Goal: Task Accomplishment & Management: Manage account settings

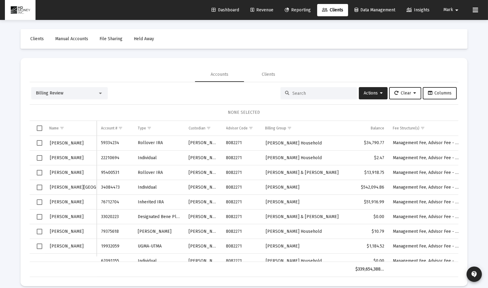
click at [260, 10] on span "Revenue" at bounding box center [262, 9] width 23 height 5
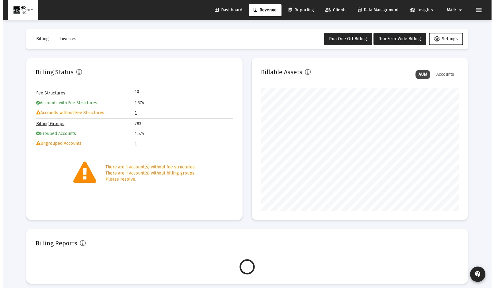
scroll to position [123, 198]
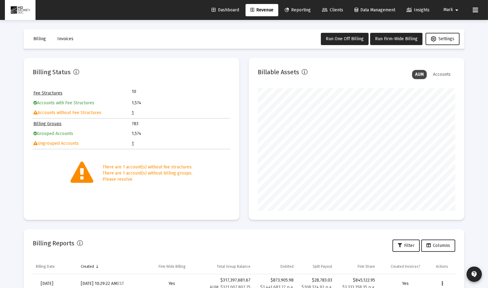
click at [132, 142] on link "1" at bounding box center [133, 143] width 2 height 5
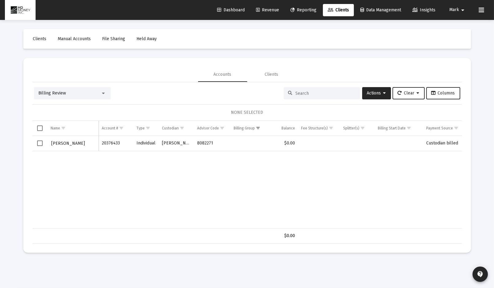
click at [314, 93] on input at bounding box center [325, 93] width 60 height 5
click at [104, 93] on div at bounding box center [103, 94] width 3 height 2
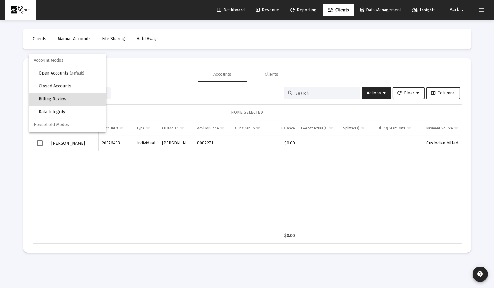
scroll to position [6, 0]
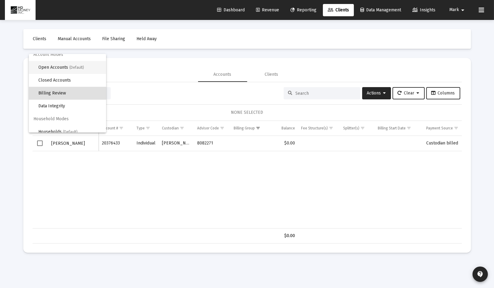
click at [84, 70] on span "Open Accounts (Default)" at bounding box center [70, 67] width 63 height 13
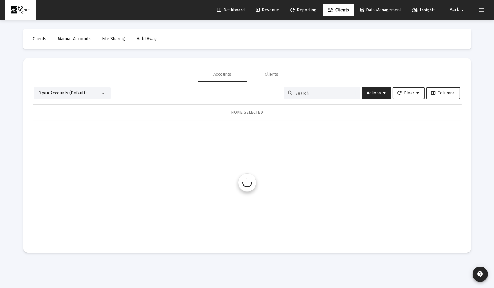
scroll to position [0, 0]
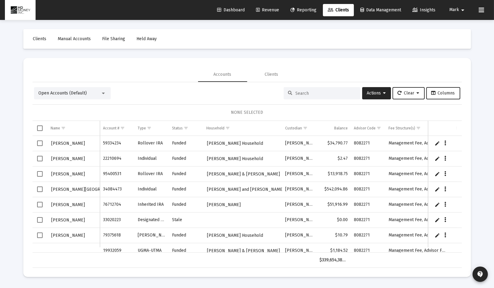
click at [313, 92] on input at bounding box center [325, 93] width 60 height 5
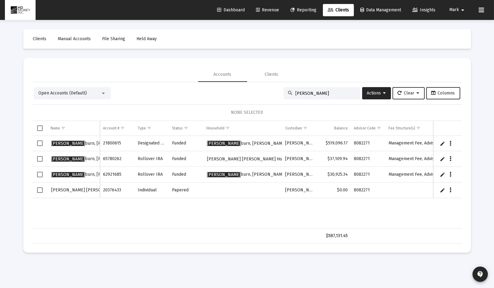
type input "[PERSON_NAME]"
click at [40, 189] on span "Select row" at bounding box center [40, 190] width 6 height 6
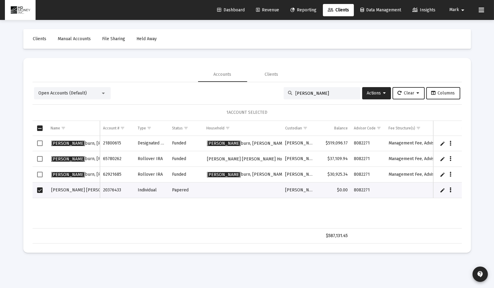
click at [450, 189] on icon "Data grid" at bounding box center [450, 189] width 2 height 7
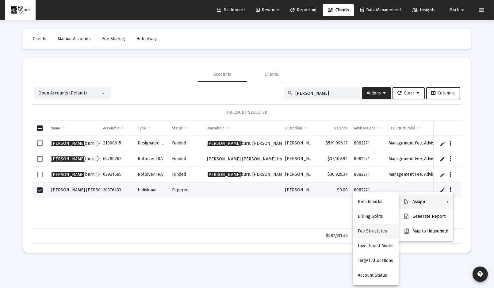
click at [379, 228] on button "Fee Structures" at bounding box center [376, 231] width 46 height 15
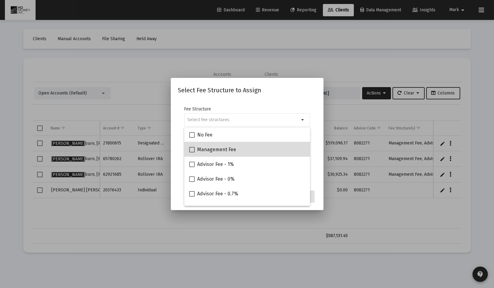
click at [247, 147] on div "Management Fee" at bounding box center [247, 149] width 116 height 15
checkbox input "true"
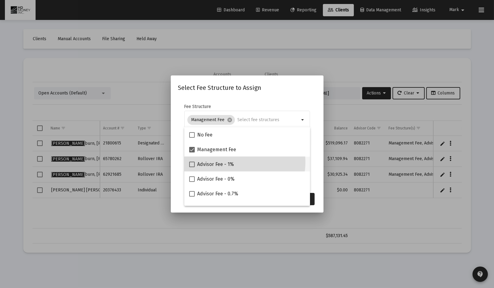
click at [236, 162] on div "Advisor Fee - 1%" at bounding box center [247, 164] width 116 height 15
checkbox input "true"
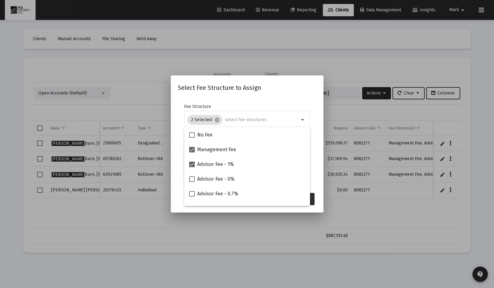
click at [312, 197] on button "Assign" at bounding box center [303, 199] width 22 height 12
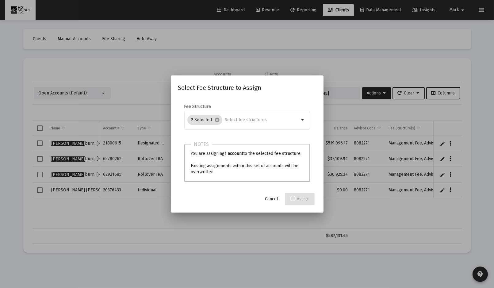
click at [347, 206] on div at bounding box center [247, 144] width 494 height 288
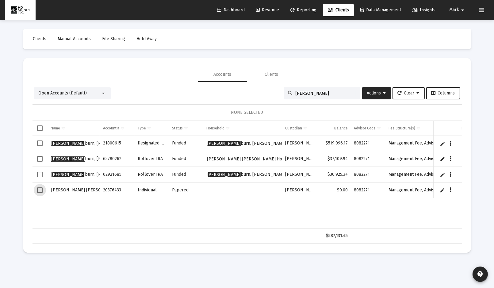
click at [41, 188] on span "Select row" at bounding box center [40, 190] width 6 height 6
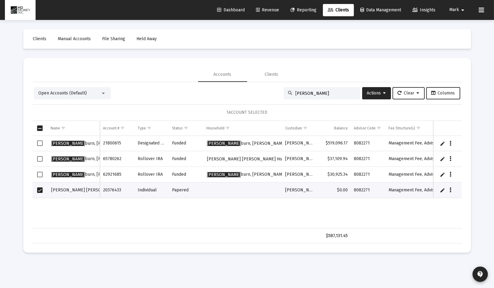
click at [101, 91] on div at bounding box center [104, 93] width 6 height 5
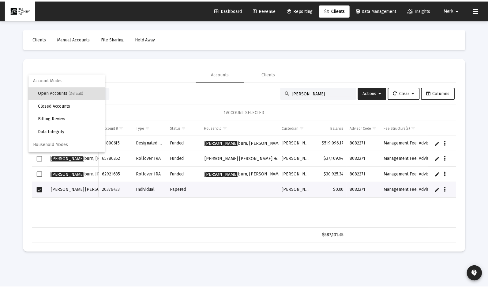
scroll to position [11, 0]
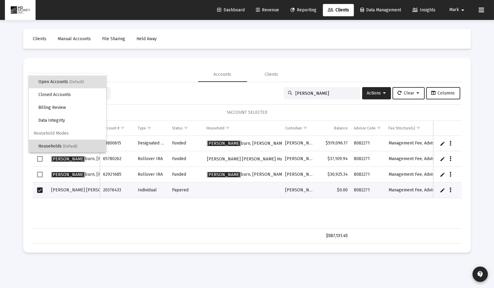
click at [77, 145] on span "(Default)" at bounding box center [70, 146] width 15 height 4
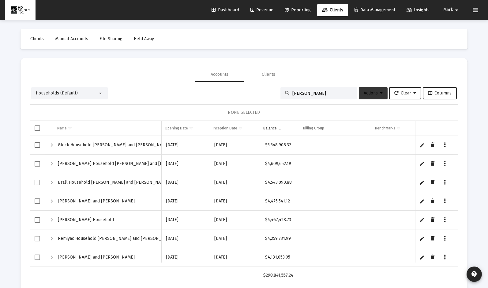
click at [370, 92] on span "Actions" at bounding box center [373, 92] width 19 height 5
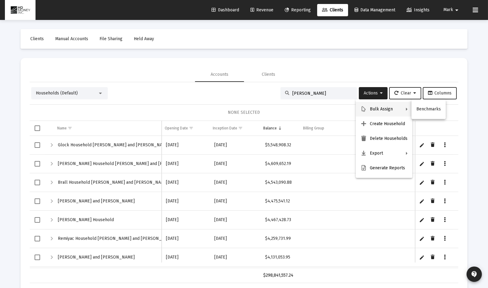
click at [320, 91] on div at bounding box center [244, 144] width 488 height 288
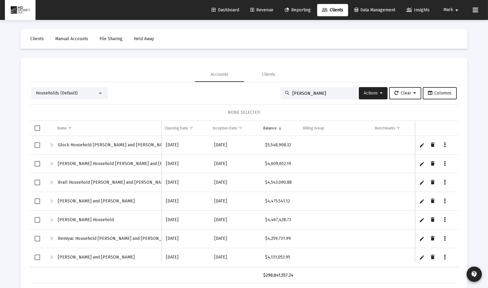
click at [99, 93] on div at bounding box center [100, 94] width 3 height 2
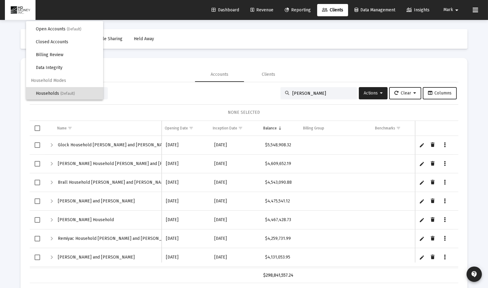
click at [374, 89] on div at bounding box center [244, 144] width 488 height 288
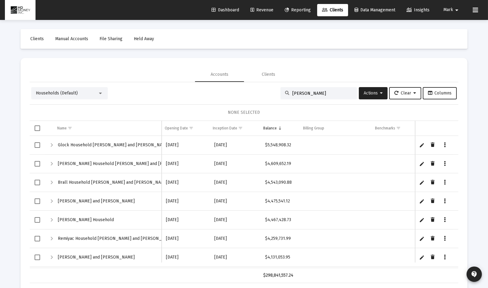
click at [345, 92] on input "[PERSON_NAME]" at bounding box center [323, 93] width 60 height 5
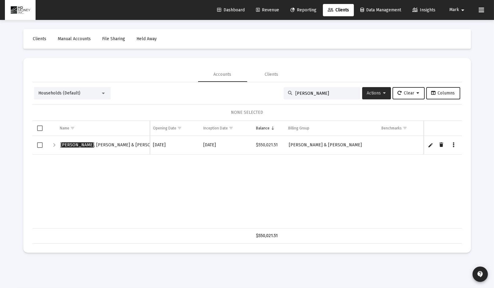
click at [374, 91] on span "Actions" at bounding box center [376, 92] width 19 height 5
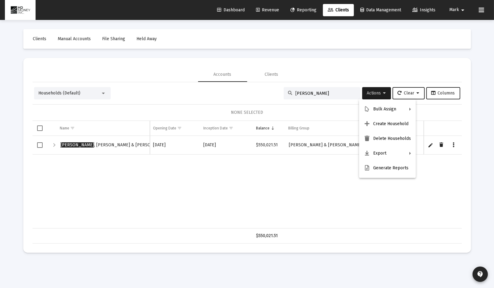
click at [323, 93] on div at bounding box center [247, 144] width 494 height 288
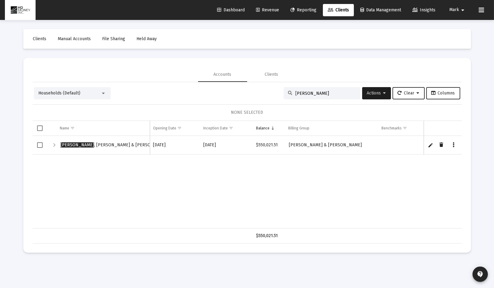
click at [102, 93] on div at bounding box center [103, 94] width 3 height 2
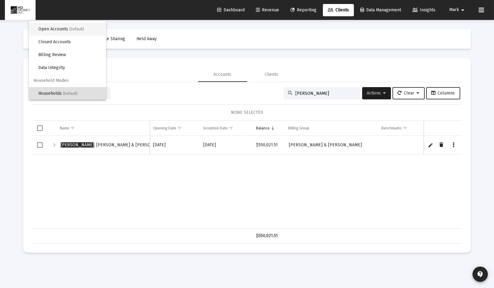
click at [80, 30] on span "(Default)" at bounding box center [77, 29] width 15 height 4
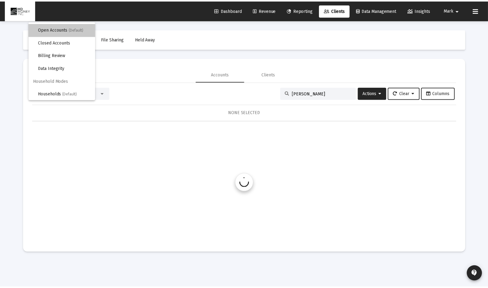
scroll to position [0, 0]
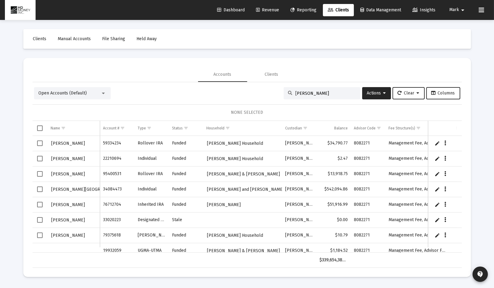
click at [331, 91] on input "[PERSON_NAME]" at bounding box center [325, 93] width 60 height 5
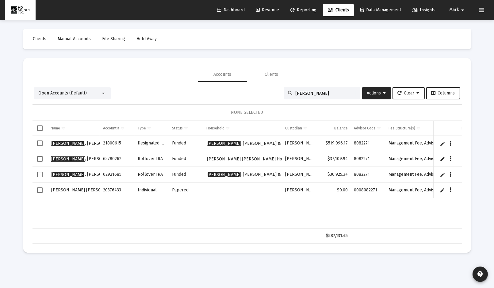
type input "[PERSON_NAME]"
click at [40, 188] on span "Select row" at bounding box center [40, 190] width 6 height 6
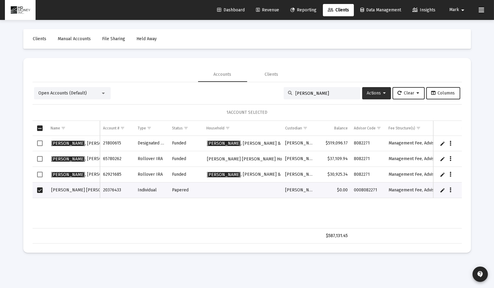
click at [369, 92] on span "Actions" at bounding box center [376, 92] width 19 height 5
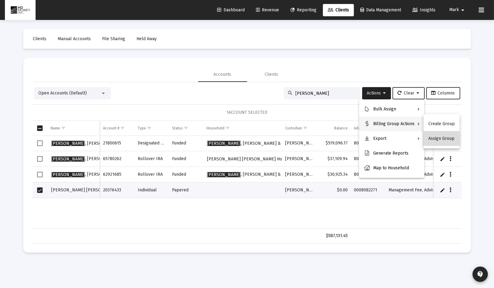
click at [450, 136] on button "Assign Group" at bounding box center [441, 138] width 36 height 15
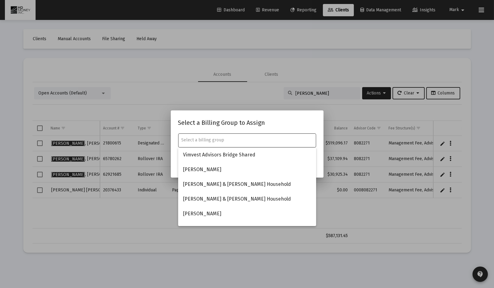
click at [273, 138] on input "text" at bounding box center [246, 140] width 131 height 5
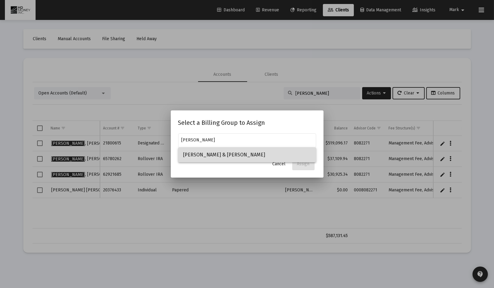
click at [251, 156] on span "[PERSON_NAME] & [PERSON_NAME]" at bounding box center [247, 154] width 128 height 15
type input "[PERSON_NAME] & [PERSON_NAME]"
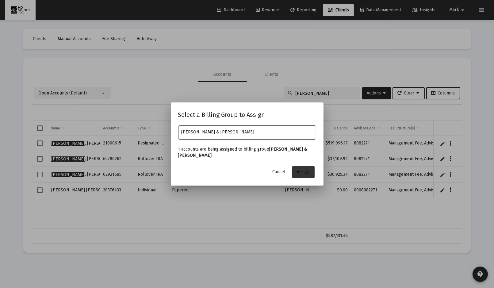
click at [303, 170] on span "Assign" at bounding box center [303, 171] width 13 height 5
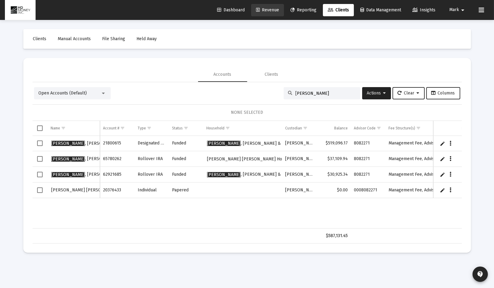
click at [261, 10] on span "Revenue" at bounding box center [267, 9] width 23 height 5
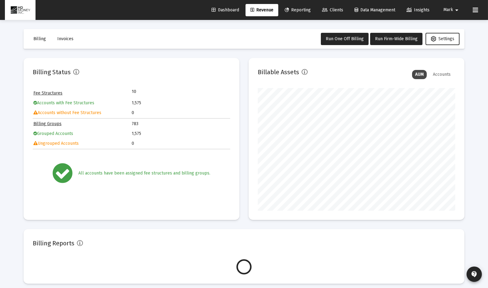
scroll to position [123, 198]
